Goal: Communication & Community: Answer question/provide support

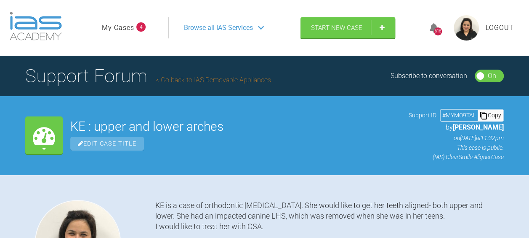
click at [232, 28] on span "Browse all IAS Services" at bounding box center [218, 27] width 69 height 11
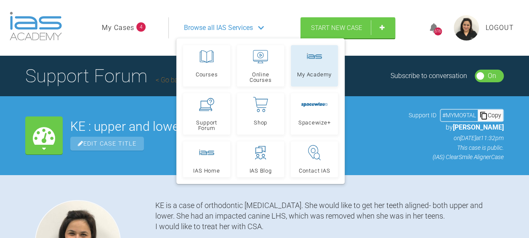
click at [313, 69] on link "My Academy" at bounding box center [314, 65] width 47 height 41
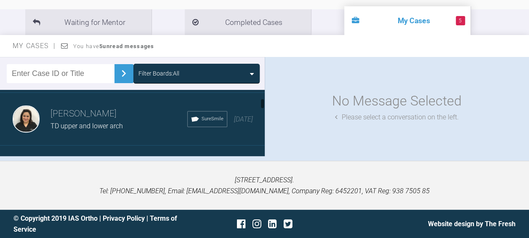
scroll to position [156, 0]
click at [75, 126] on span "TD upper and lower arch" at bounding box center [87, 125] width 72 height 8
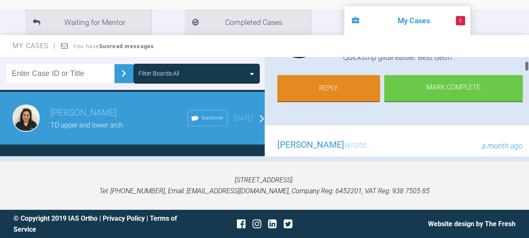
scroll to position [137, 0]
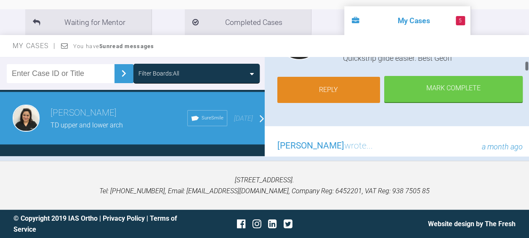
click at [304, 89] on link "Reply" at bounding box center [329, 90] width 103 height 26
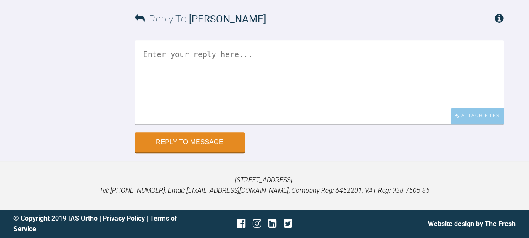
scroll to position [3899, 0]
click at [144, 60] on textarea at bounding box center [319, 82] width 369 height 84
paste textarea "Day 1 , aligner 4 Dentist-SA Nurse; CA VCG Pt managing with aligners very well,…"
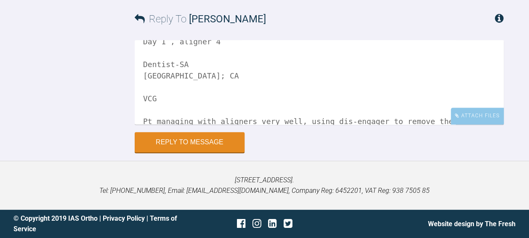
scroll to position [0, 0]
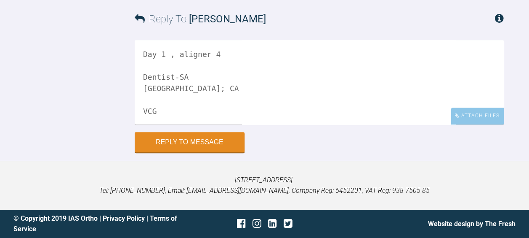
click at [189, 124] on textarea "Day 1 , aligner 4 Dentist-SA Nurse; CA VCG Pt managing with aligners very well,…" at bounding box center [319, 82] width 369 height 84
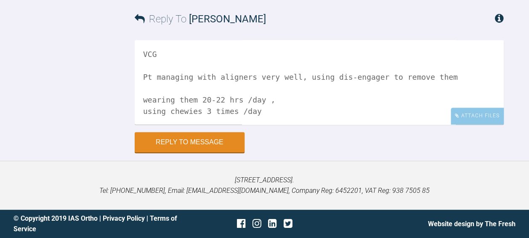
click at [167, 124] on textarea "VCG Pt managing with aligners very well, using dis-engager to remove them weari…" at bounding box center [319, 82] width 369 height 84
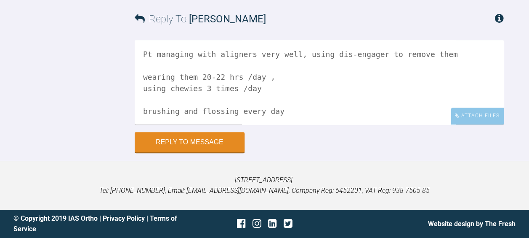
click at [148, 124] on textarea "Pt managing with aligners very well, using dis-engager to remove them wearing t…" at bounding box center [319, 82] width 369 height 84
click at [139, 124] on textarea "Pt managing with aligners very well, using dis-engager to remove them wearing t…" at bounding box center [319, 82] width 369 height 84
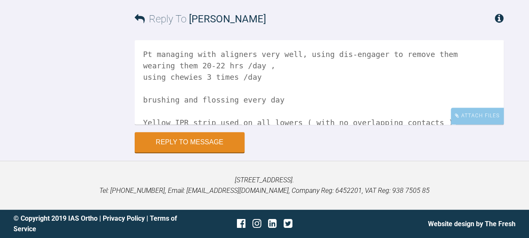
click at [148, 132] on div "Pt managing with aligners very well, using dis-engager to remove them wearing t…" at bounding box center [319, 86] width 369 height 92
click at [260, 124] on textarea "Pt managing with aligners very well, using dis-engager to remove them wearing t…" at bounding box center [319, 82] width 369 height 84
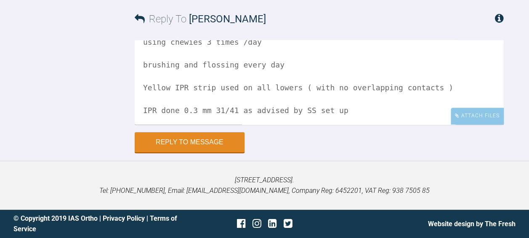
scroll to position [45, 0]
drag, startPoint x: 289, startPoint y: 152, endPoint x: 127, endPoint y: 150, distance: 161.7
click at [127, 150] on div "Reply To Geoff Stone Pt managing with aligners very well, using dis-engager to …" at bounding box center [264, 74] width 529 height 153
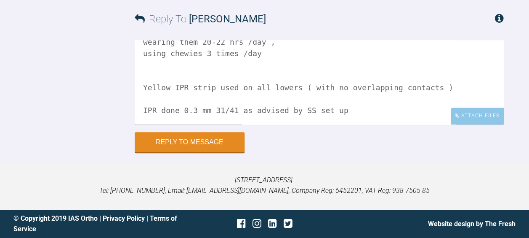
click at [145, 124] on textarea "Pt managing with aligners very well, using dis-engager to remove them wearing t…" at bounding box center [319, 82] width 369 height 84
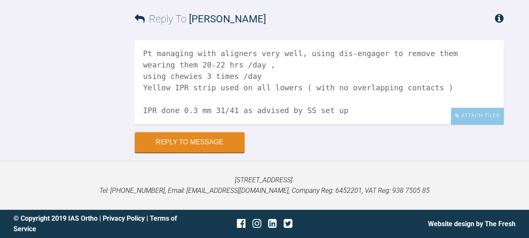
scroll to position [35, 0]
click at [145, 124] on textarea "Pt managing with aligners very well, using dis-engager to remove them wearing t…" at bounding box center [319, 82] width 369 height 84
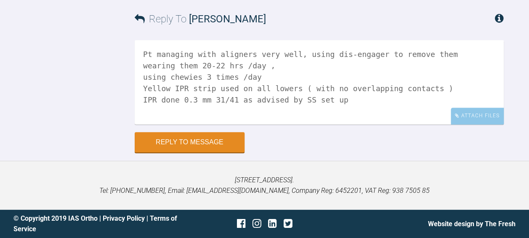
scroll to position [0, 0]
click at [152, 124] on textarea "Pt managing with aligners very well, using dis-engager to remove them wearing t…" at bounding box center [319, 82] width 369 height 84
type textarea "Pt managing with aligners very well, using dis-engager to remove them wearing t…"
click at [487, 124] on div "Attach Files" at bounding box center [477, 115] width 53 height 16
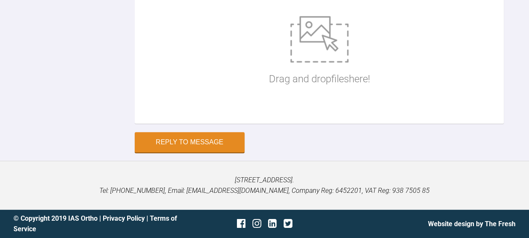
scroll to position [3953, 0]
click at [304, 62] on img at bounding box center [320, 39] width 58 height 46
type input "C:\fakepath\1 TD aligner 4 day 1 .JPG"
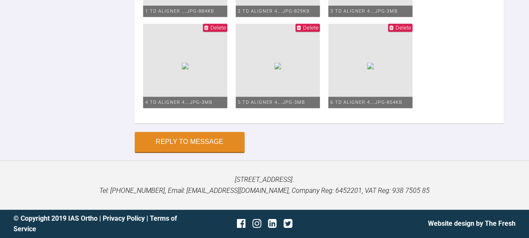
scroll to position [3999, 0]
type input "C:\fakepath\TD lower screen shot .jpg"
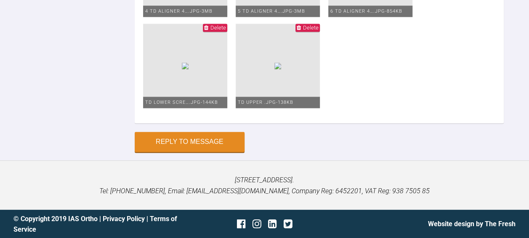
scroll to position [3858, 0]
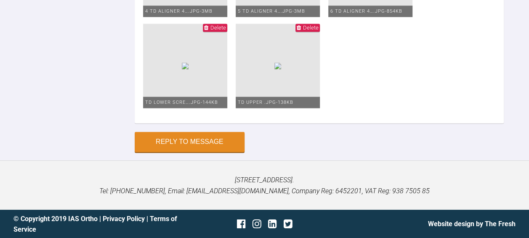
type textarea "Hello Geoff. Thanks for your advise. Pt managing with aligners very well, using…"
click at [178, 152] on button "Reply to Message" at bounding box center [190, 142] width 110 height 20
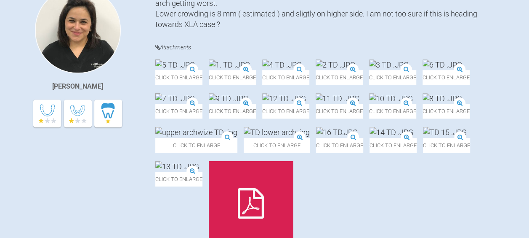
scroll to position [0, 0]
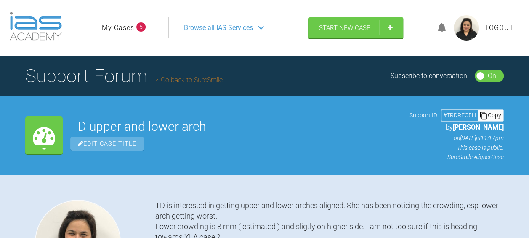
click at [236, 23] on span "Browse all IAS Services" at bounding box center [218, 27] width 69 height 11
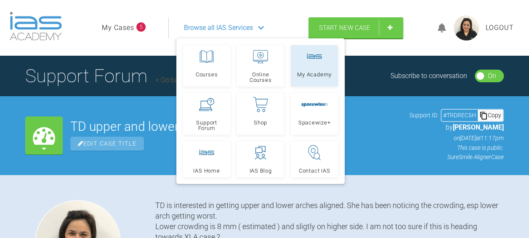
click at [318, 70] on link "My Academy" at bounding box center [314, 65] width 47 height 41
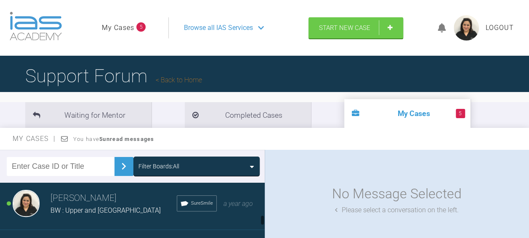
scroll to position [586, 0]
click at [84, 200] on h3 "[PERSON_NAME]" at bounding box center [114, 197] width 126 height 14
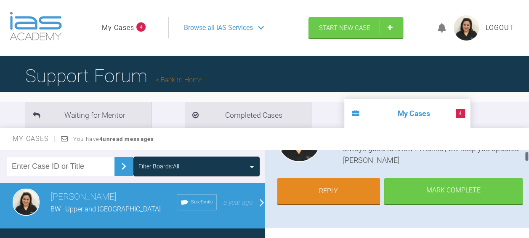
scroll to position [131, 0]
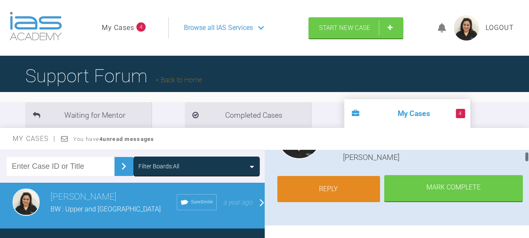
click at [338, 186] on link "Reply" at bounding box center [329, 189] width 103 height 26
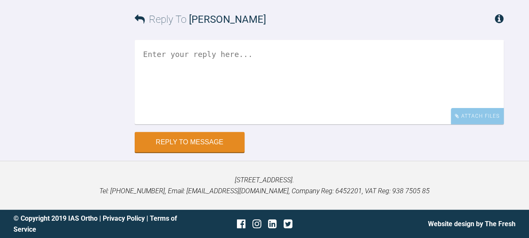
scroll to position [11069, 0]
click at [476, 124] on div "Attach Files" at bounding box center [477, 116] width 53 height 16
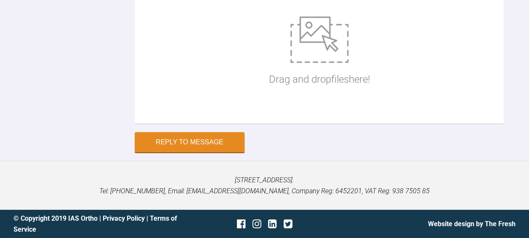
scroll to position [11195, 0]
click at [317, 63] on img at bounding box center [320, 39] width 58 height 46
type input "C:\fakepath\1 BW aligner 10, 1 week .JPG"
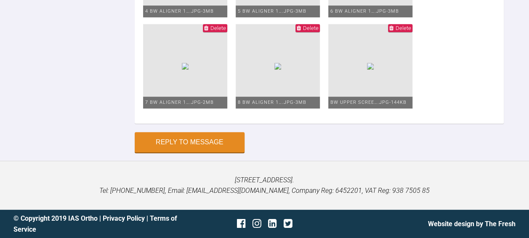
scroll to position [11095, 0]
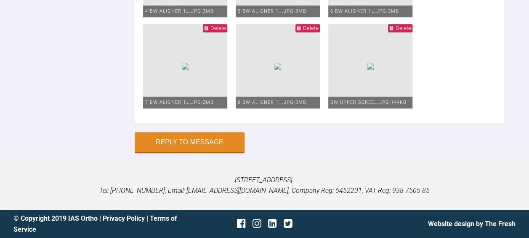
type textarea "Hello Tif I spoke to this patient re: Vit D , she takes the tablets every day a…"
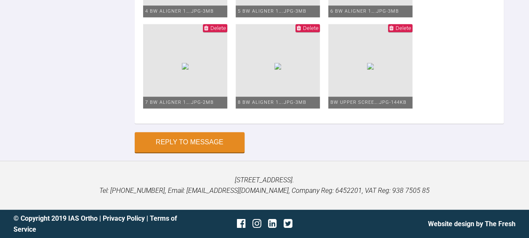
type textarea "Hello Tif I spoke to this patient re: Vit D , she takes the tablets every day a…"
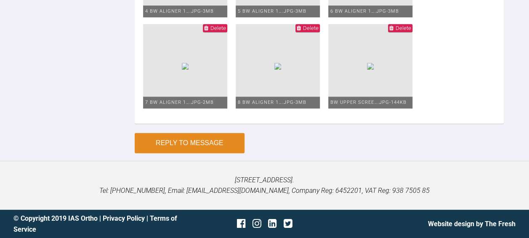
click at [174, 143] on button "Reply to Message" at bounding box center [190, 143] width 110 height 20
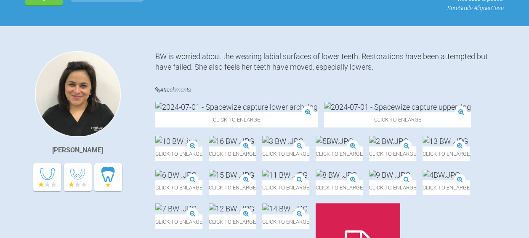
scroll to position [0, 0]
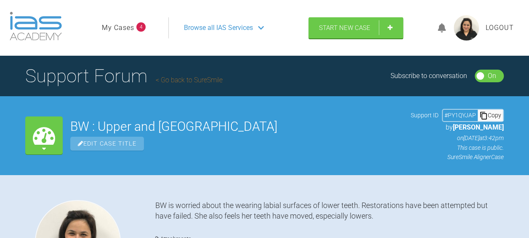
click at [219, 25] on span "Browse all IAS Services" at bounding box center [218, 27] width 69 height 11
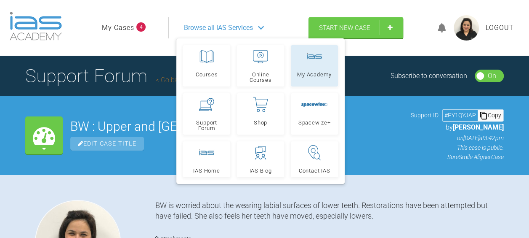
click at [307, 69] on link "My Academy" at bounding box center [314, 65] width 47 height 41
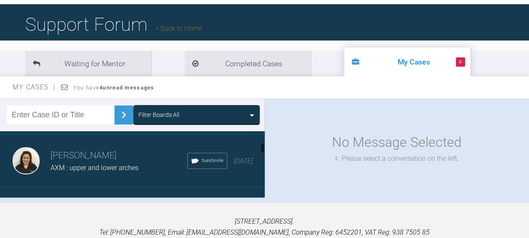
scroll to position [216, 0]
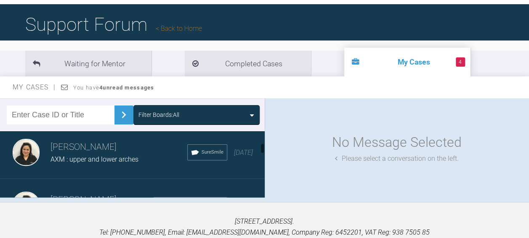
click at [72, 158] on span "AXM : upper and lower arches" at bounding box center [95, 159] width 88 height 8
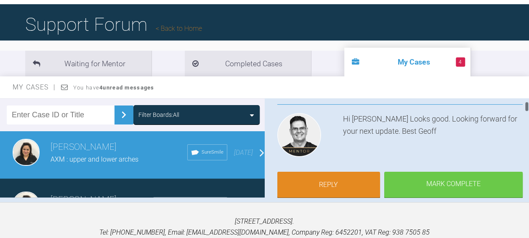
scroll to position [94, 0]
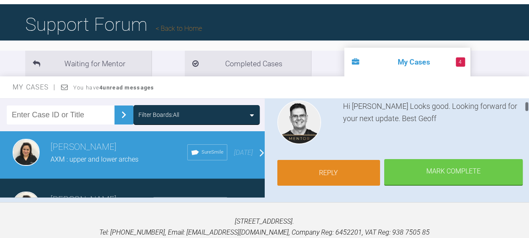
click at [314, 165] on link "Reply" at bounding box center [329, 173] width 103 height 26
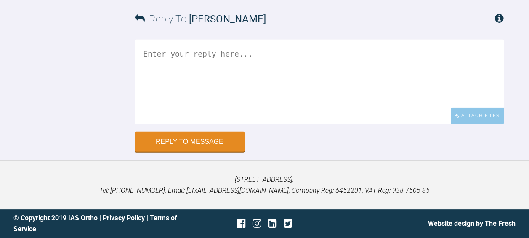
scroll to position [2983, 0]
click at [466, 120] on div "Attach Files" at bounding box center [477, 115] width 53 height 16
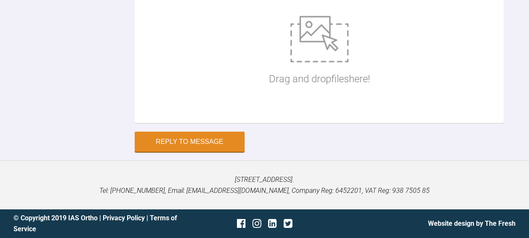
click at [307, 62] on img at bounding box center [320, 39] width 58 height 46
type input "C:\fakepath\1 AXM aligner 8 day 1 .JPG"
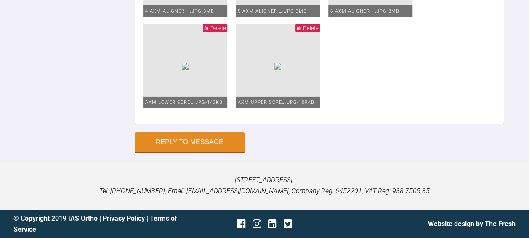
scroll to position [2952, 0]
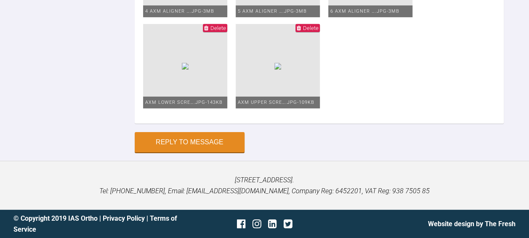
type textarea "Good evening Geoff AXM is on aligner 8, day 1 . Using chewies 3 times a day, 20…"
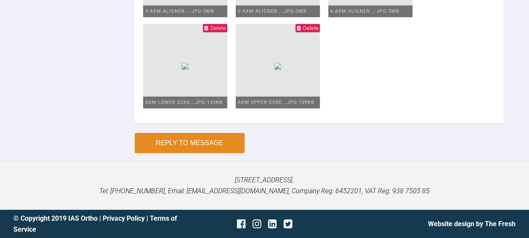
click at [166, 144] on button "Reply to Message" at bounding box center [190, 143] width 110 height 20
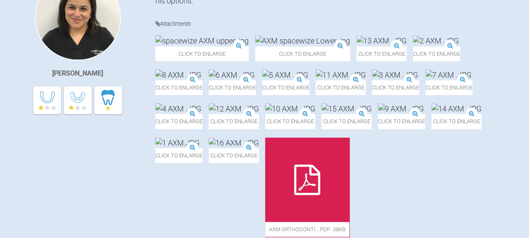
scroll to position [0, 0]
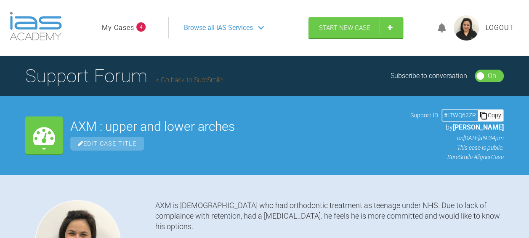
click at [227, 27] on span "Browse all IAS Services" at bounding box center [218, 27] width 69 height 11
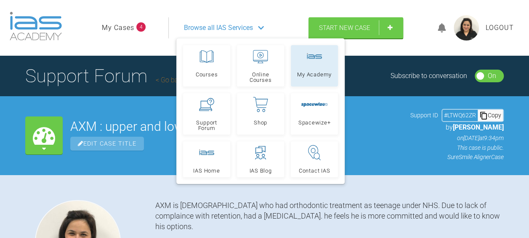
click at [318, 66] on link "My Academy" at bounding box center [314, 65] width 47 height 41
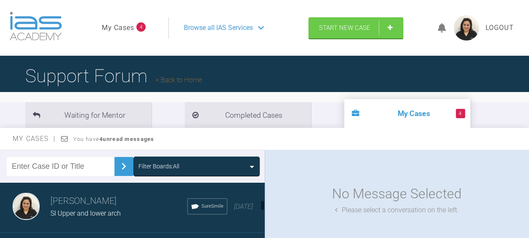
scroll to position [318, 0]
click at [61, 203] on h3 "[PERSON_NAME]" at bounding box center [119, 201] width 137 height 14
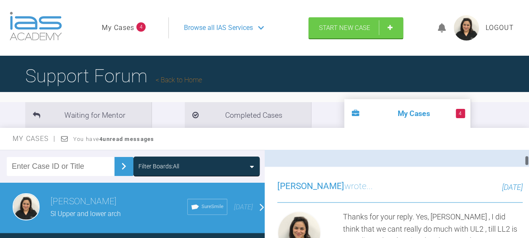
scroll to position [493, 0]
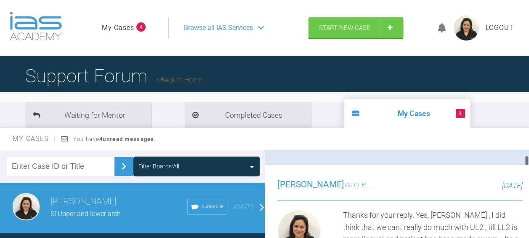
click at [322, 142] on link "Reply" at bounding box center [329, 129] width 103 height 26
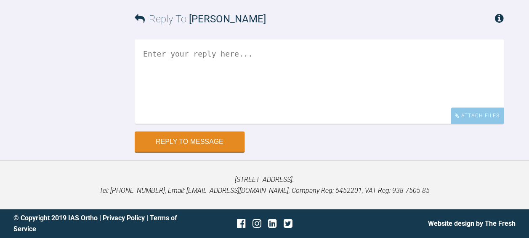
scroll to position [8303, 0]
click at [480, 124] on div "Attach Files" at bounding box center [477, 115] width 53 height 16
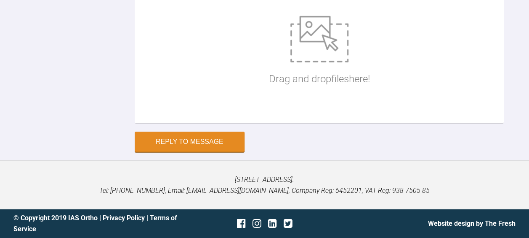
click at [318, 62] on img at bounding box center [320, 39] width 58 height 46
type input "C:\fakepath\1 SI day 2 aligner 12 .JPG"
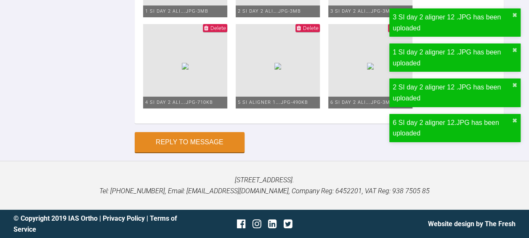
type input "C:\fakepath\Screenshot [DATE] 230924.jpg"
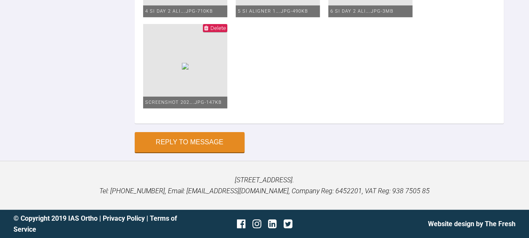
scroll to position [8288, 0]
paste textarea "aligner worn 22 hrs a day with chewies used 3 times 12 gap closed Aligner 9 is …"
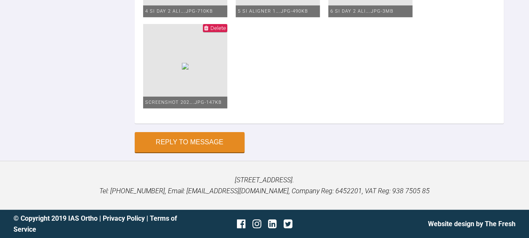
type textarea "Hello [PERSON_NAME] Thanks for above reply. SI is day 2 aligner 12 lower arch. …"
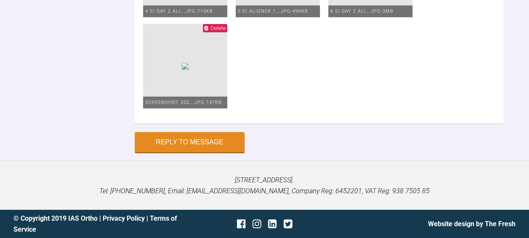
scroll to position [115, 0]
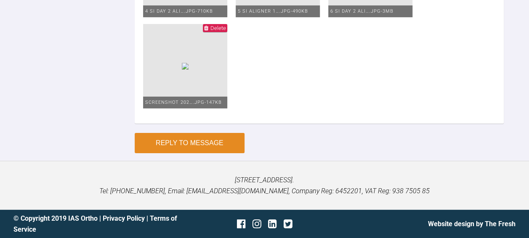
click at [167, 153] on button "Reply to Message" at bounding box center [190, 143] width 110 height 20
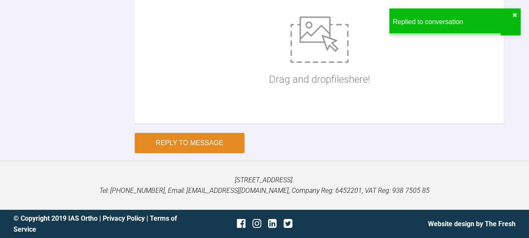
scroll to position [8473, 0]
